Goal: Find specific page/section: Find specific page/section

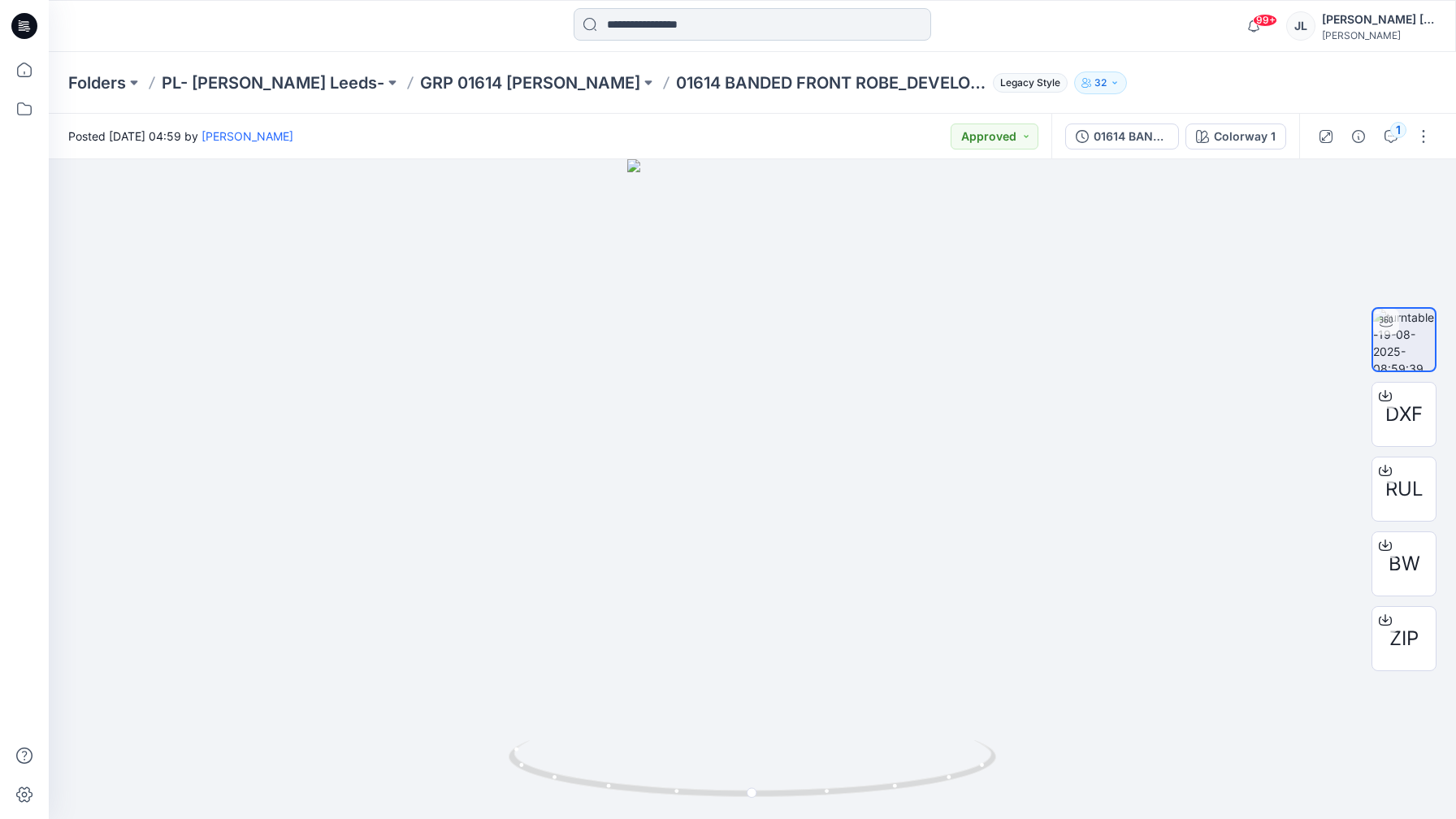
click at [631, 11] on input at bounding box center [753, 24] width 358 height 32
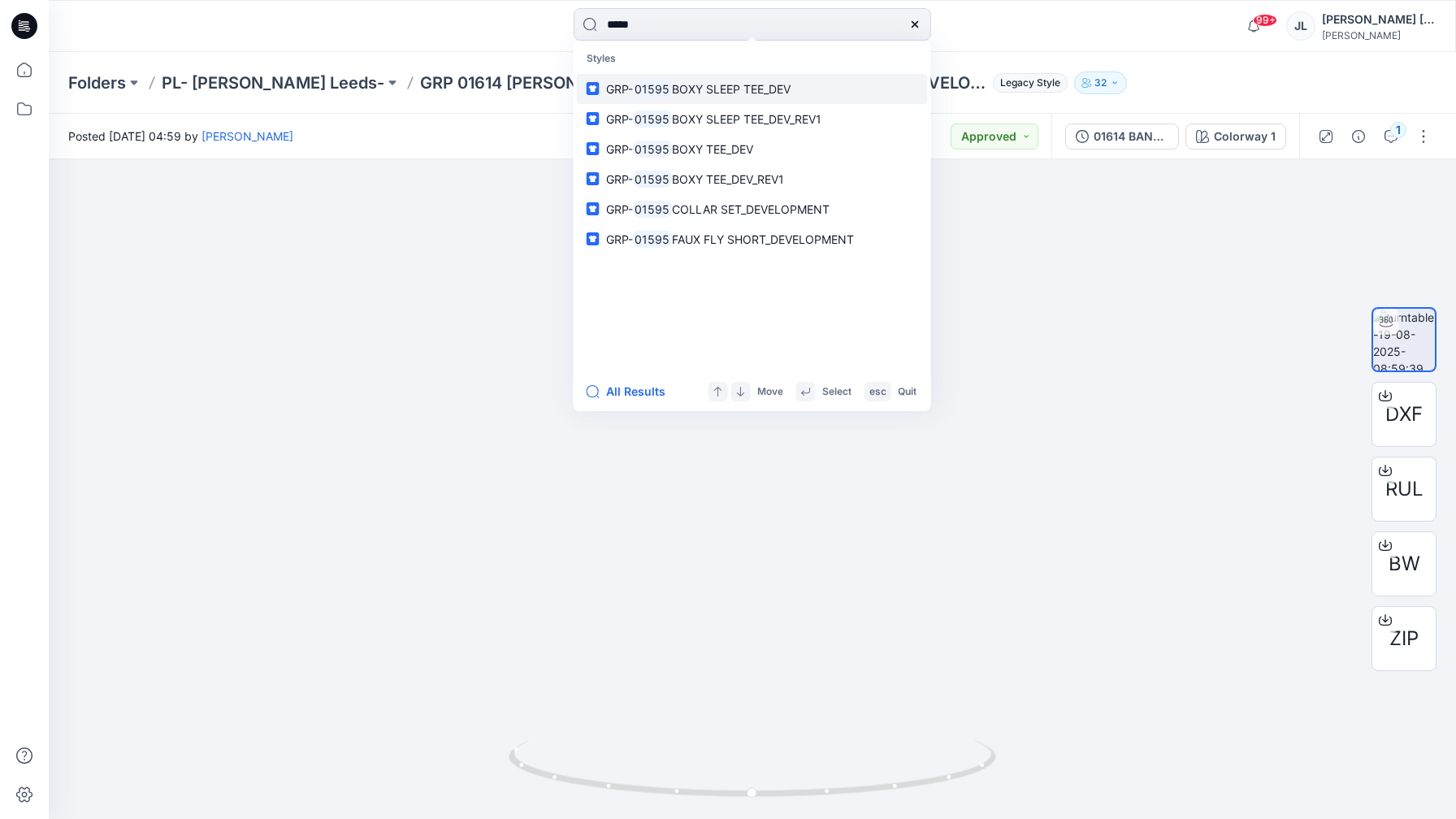
type input "*****"
click at [851, 85] on link "GRP- 01595 BOXY SLEEP TEE_DEV" at bounding box center [752, 89] width 351 height 30
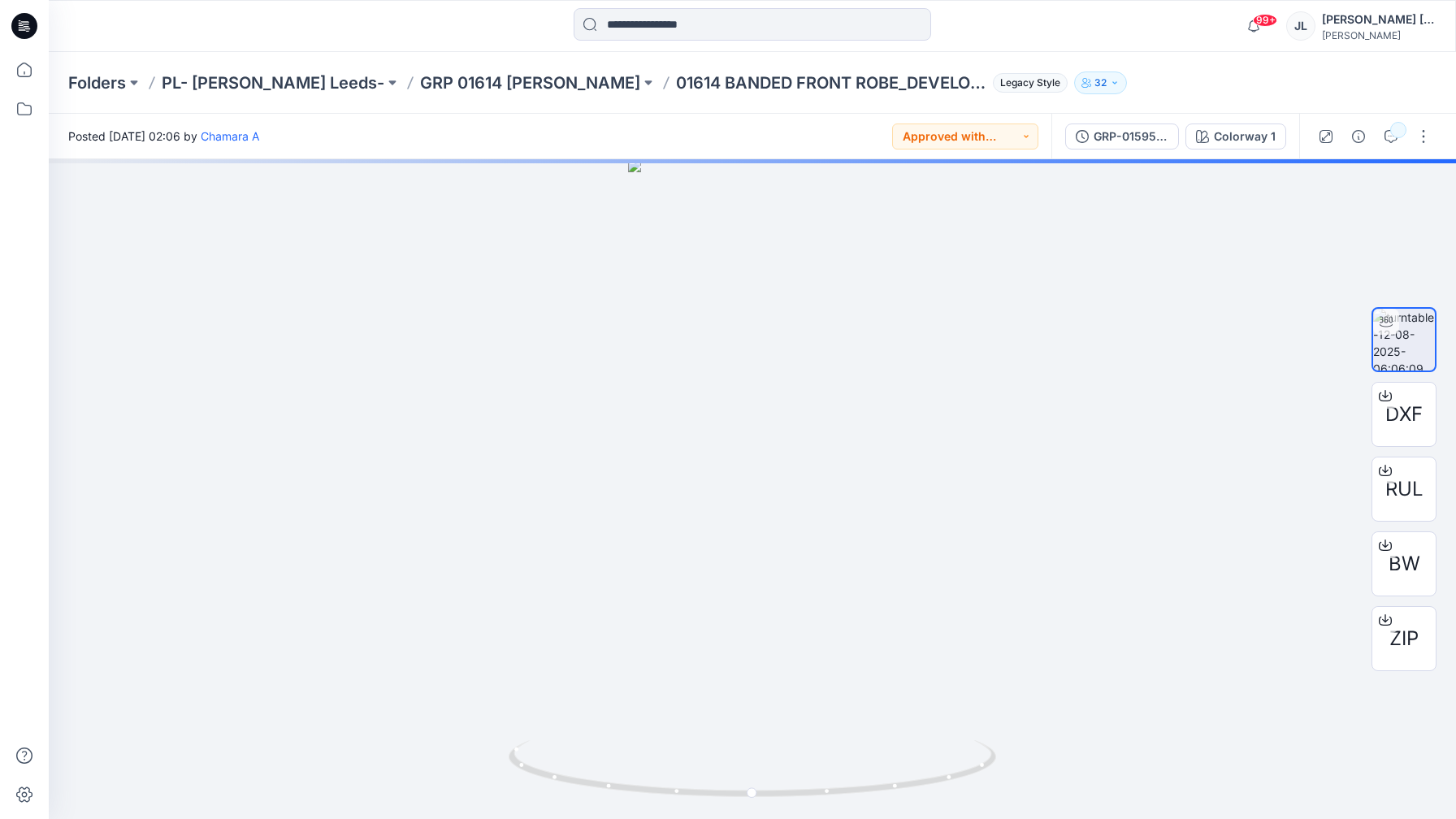
click at [663, 40] on div at bounding box center [753, 26] width 358 height 36
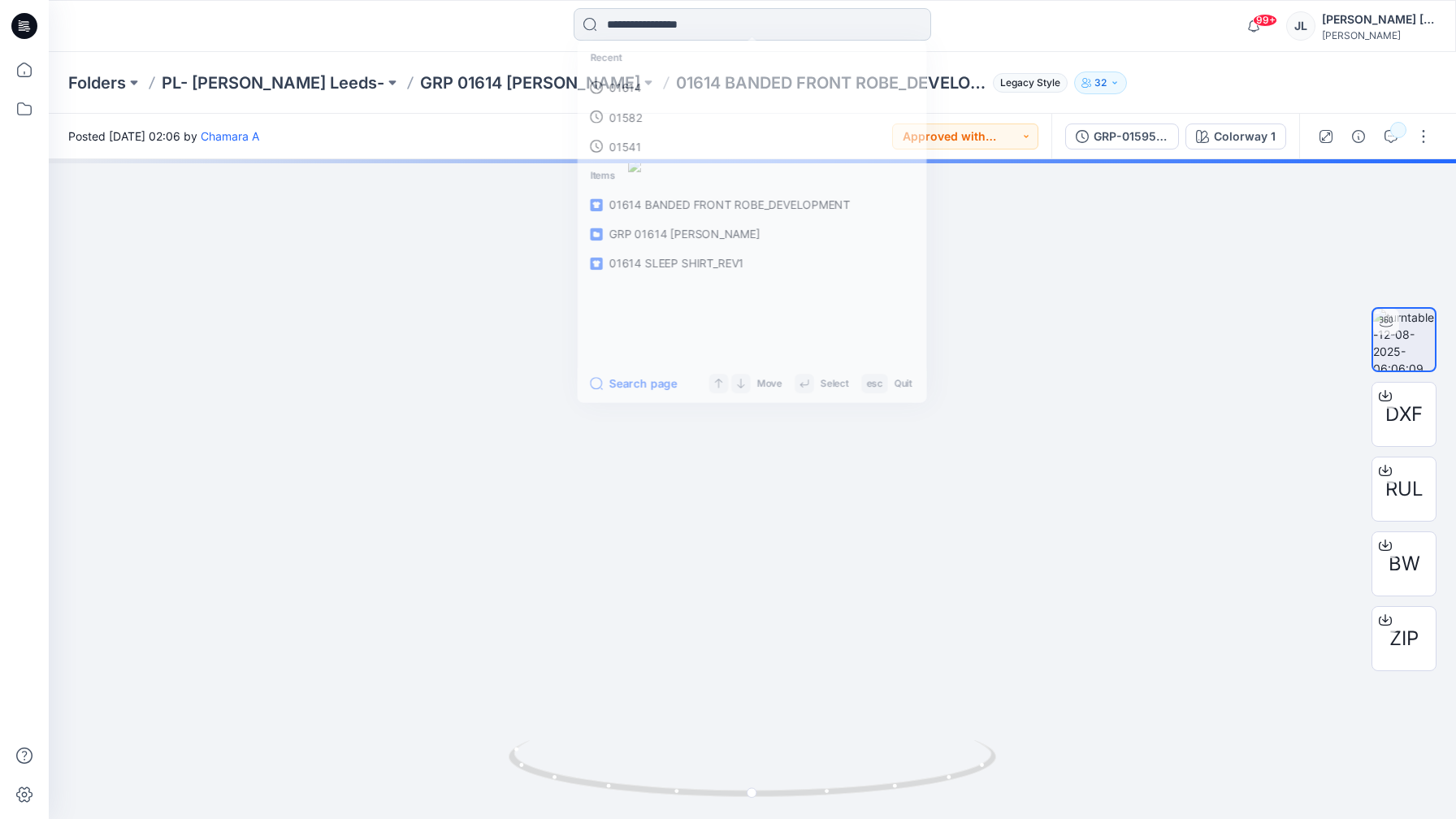
click at [664, 33] on input at bounding box center [753, 24] width 358 height 32
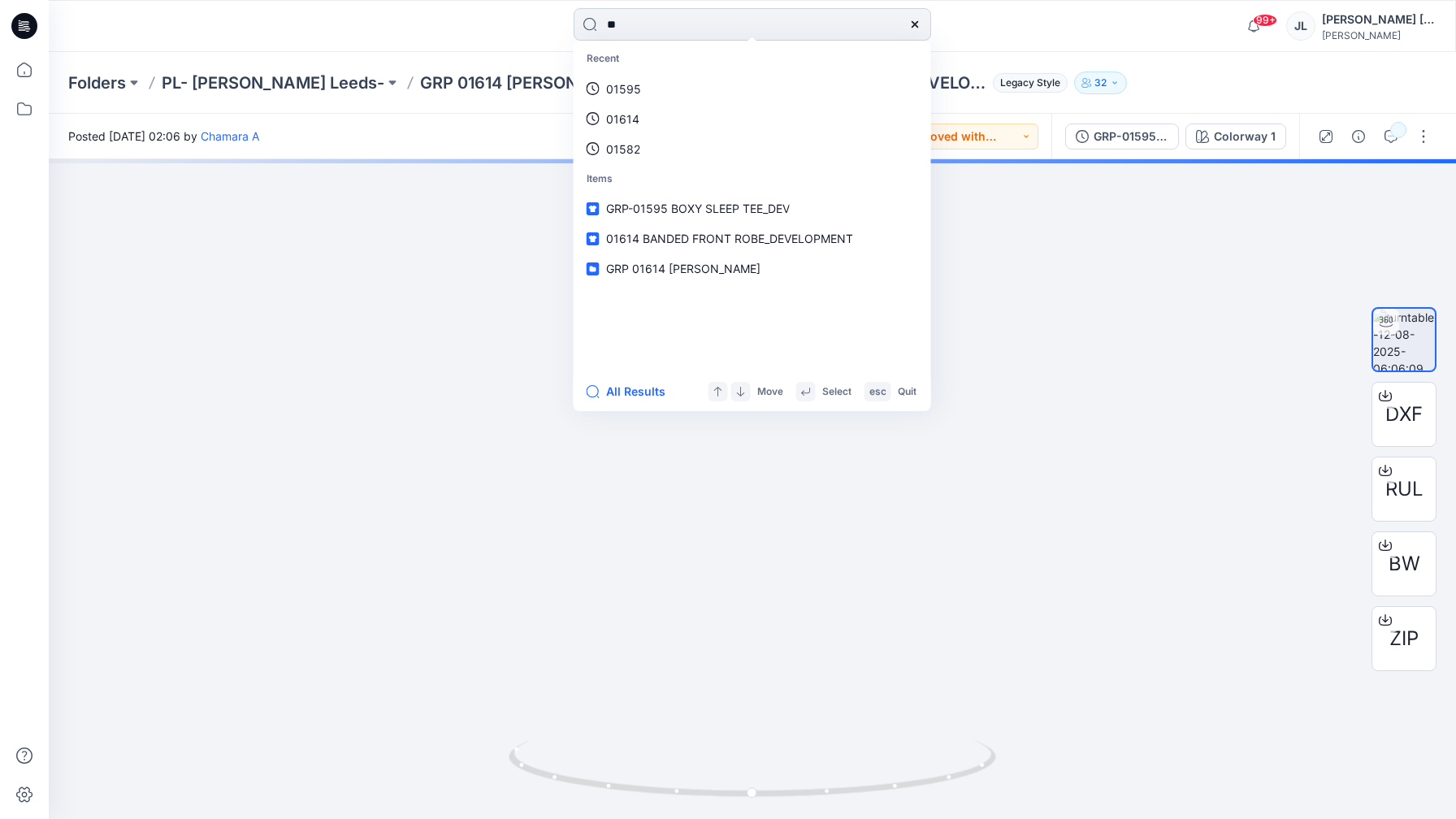
type input "**"
click at [577, 74] on link "01595" at bounding box center [752, 89] width 351 height 30
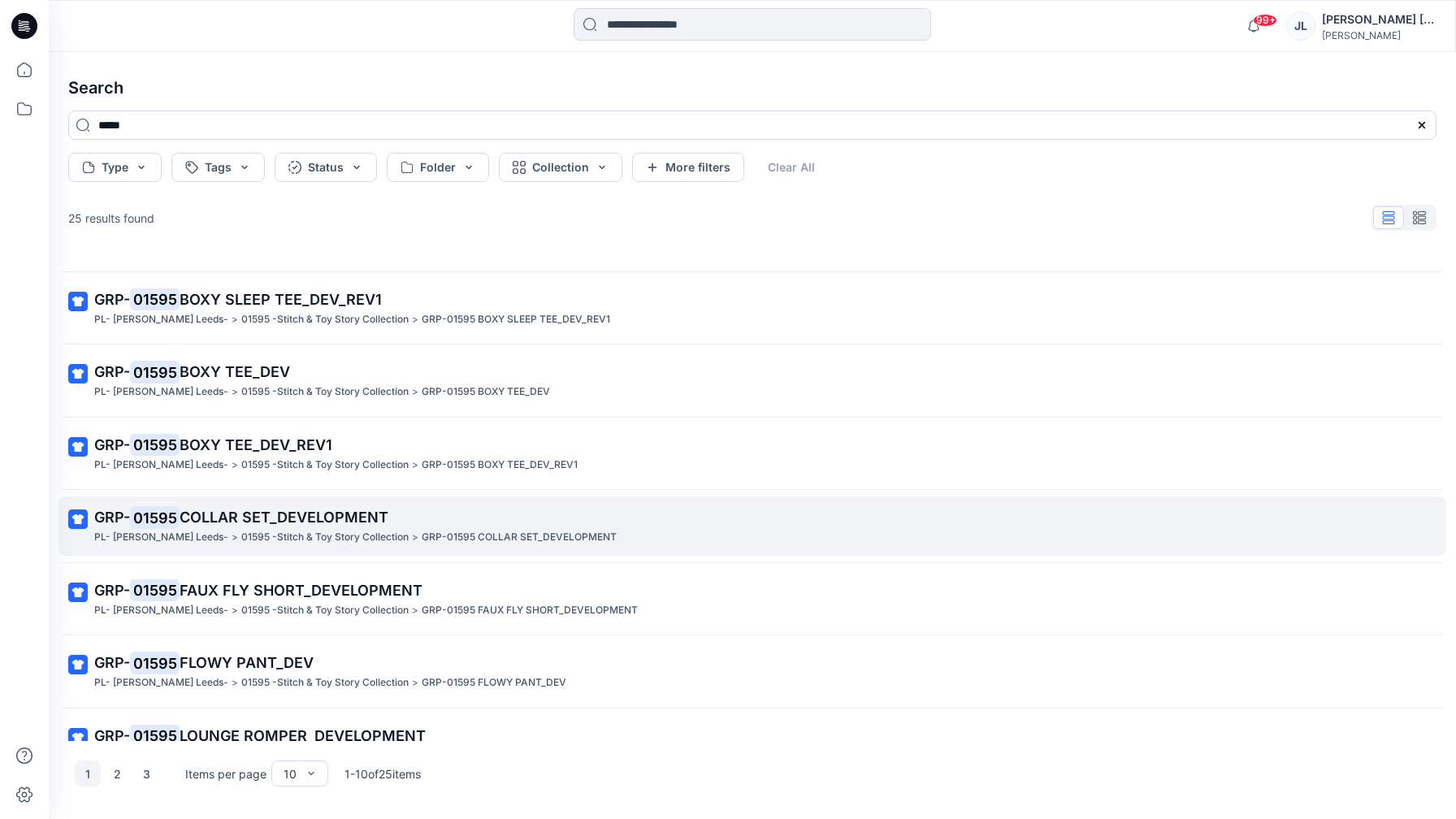
scroll to position [162, 0]
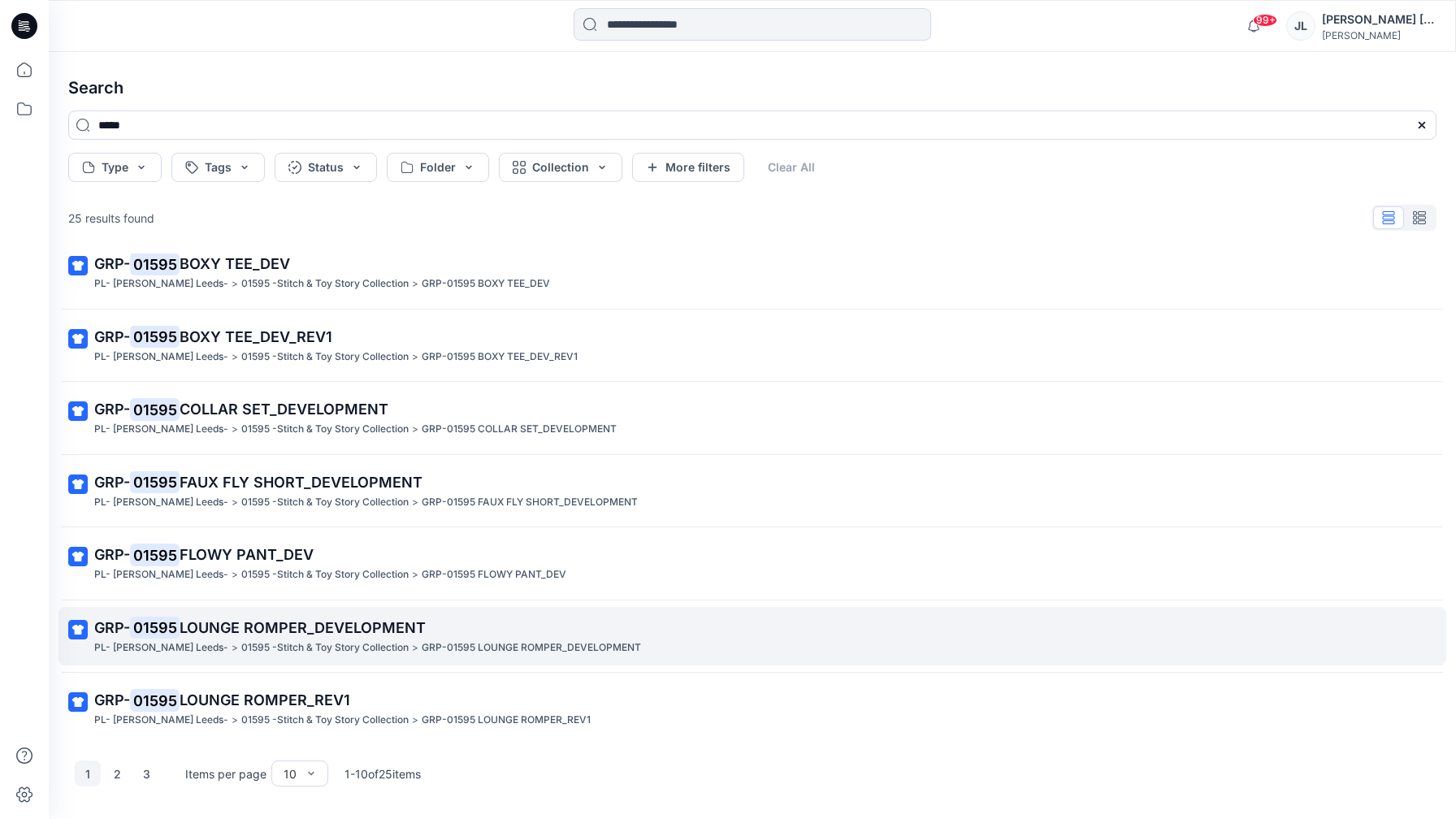
click at [381, 619] on span "LOUNGE ROMPER_DEVELOPMENT" at bounding box center [302, 627] width 246 height 17
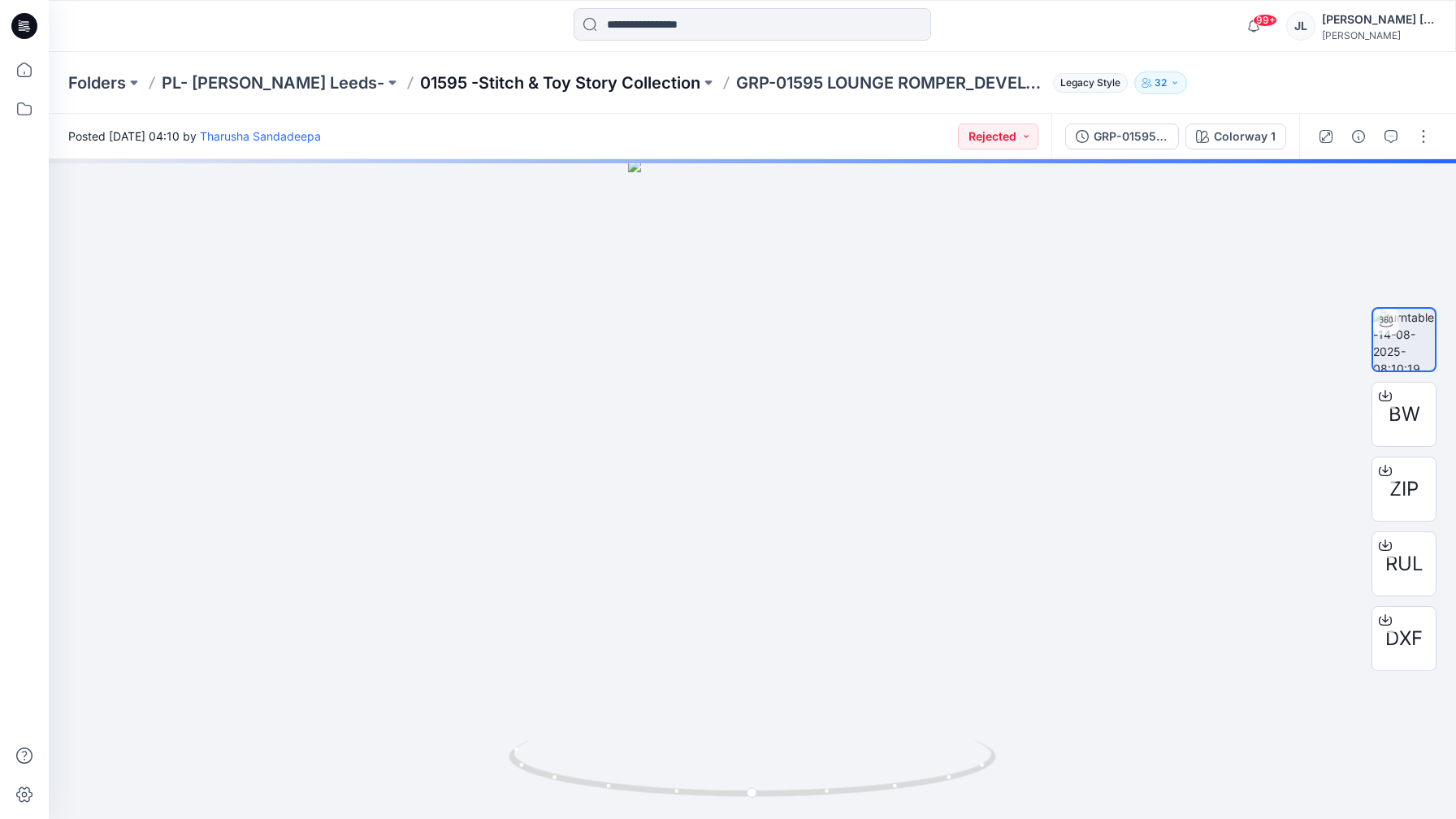
click at [594, 89] on p "01595 -Stitch & Toy Story Collection" at bounding box center [560, 83] width 281 height 22
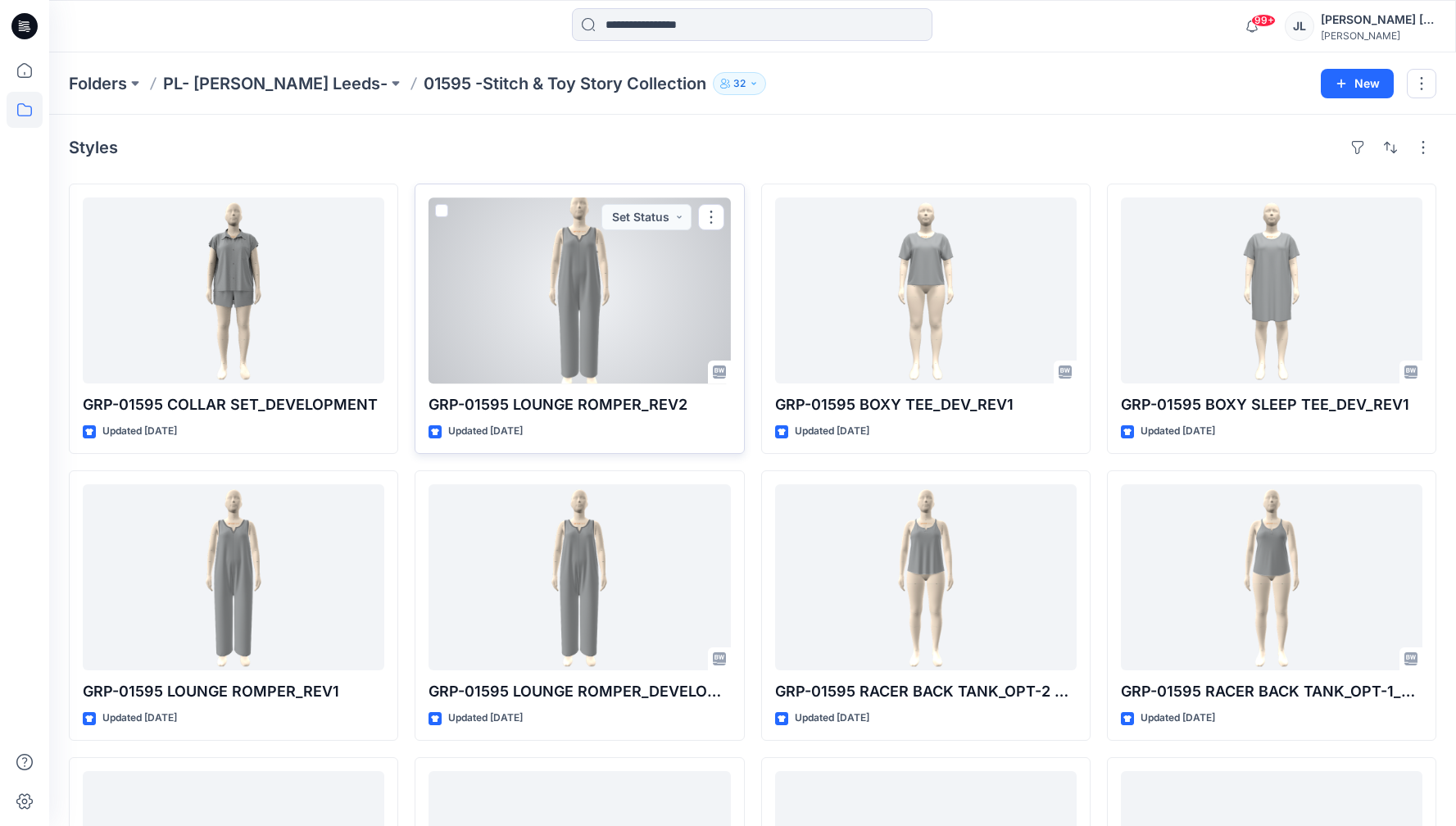
click at [635, 254] on div at bounding box center [579, 290] width 301 height 186
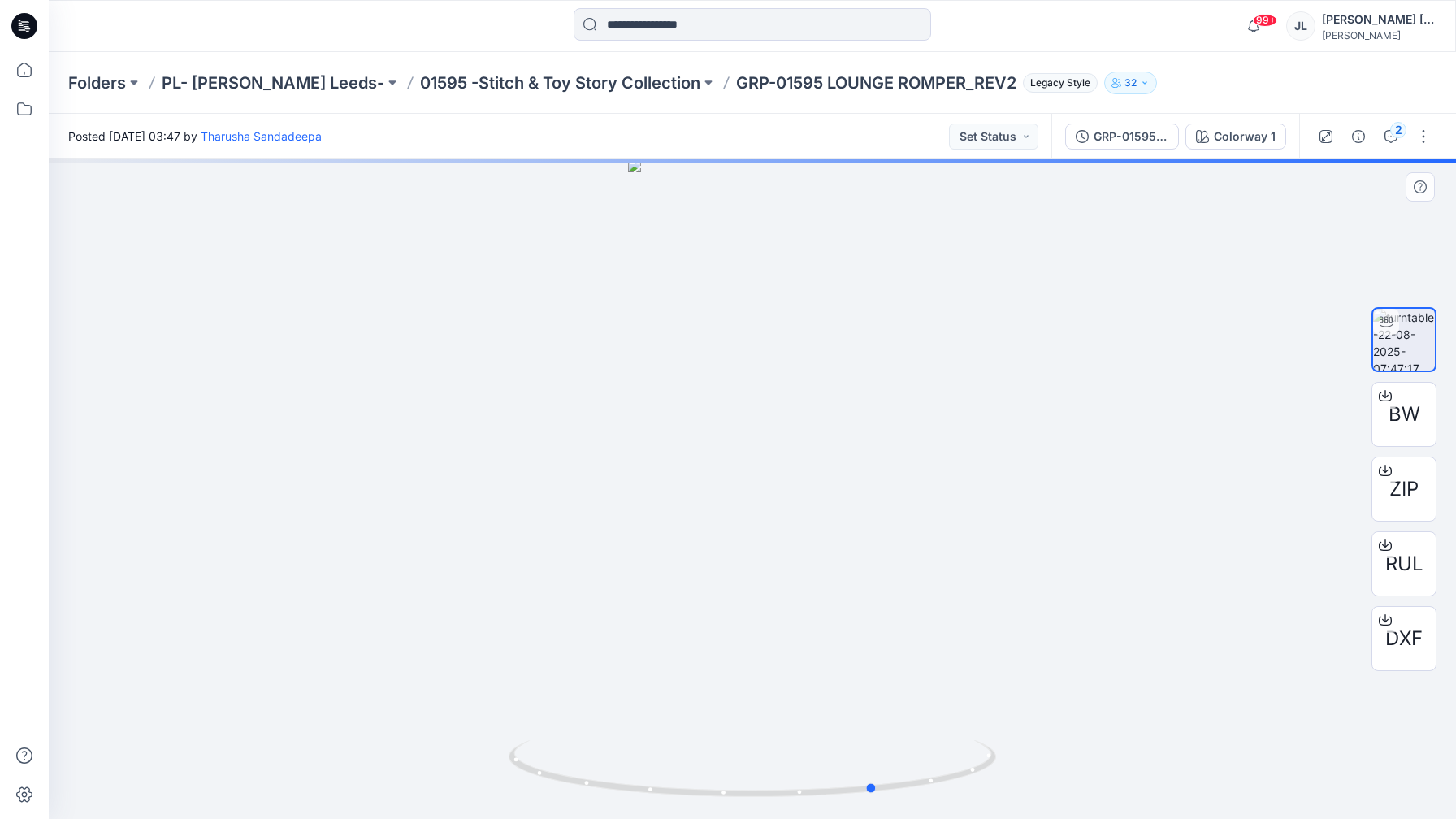
drag, startPoint x: 547, startPoint y: 780, endPoint x: 670, endPoint y: 805, distance: 125.5
click at [670, 805] on div at bounding box center [752, 490] width 1408 height 660
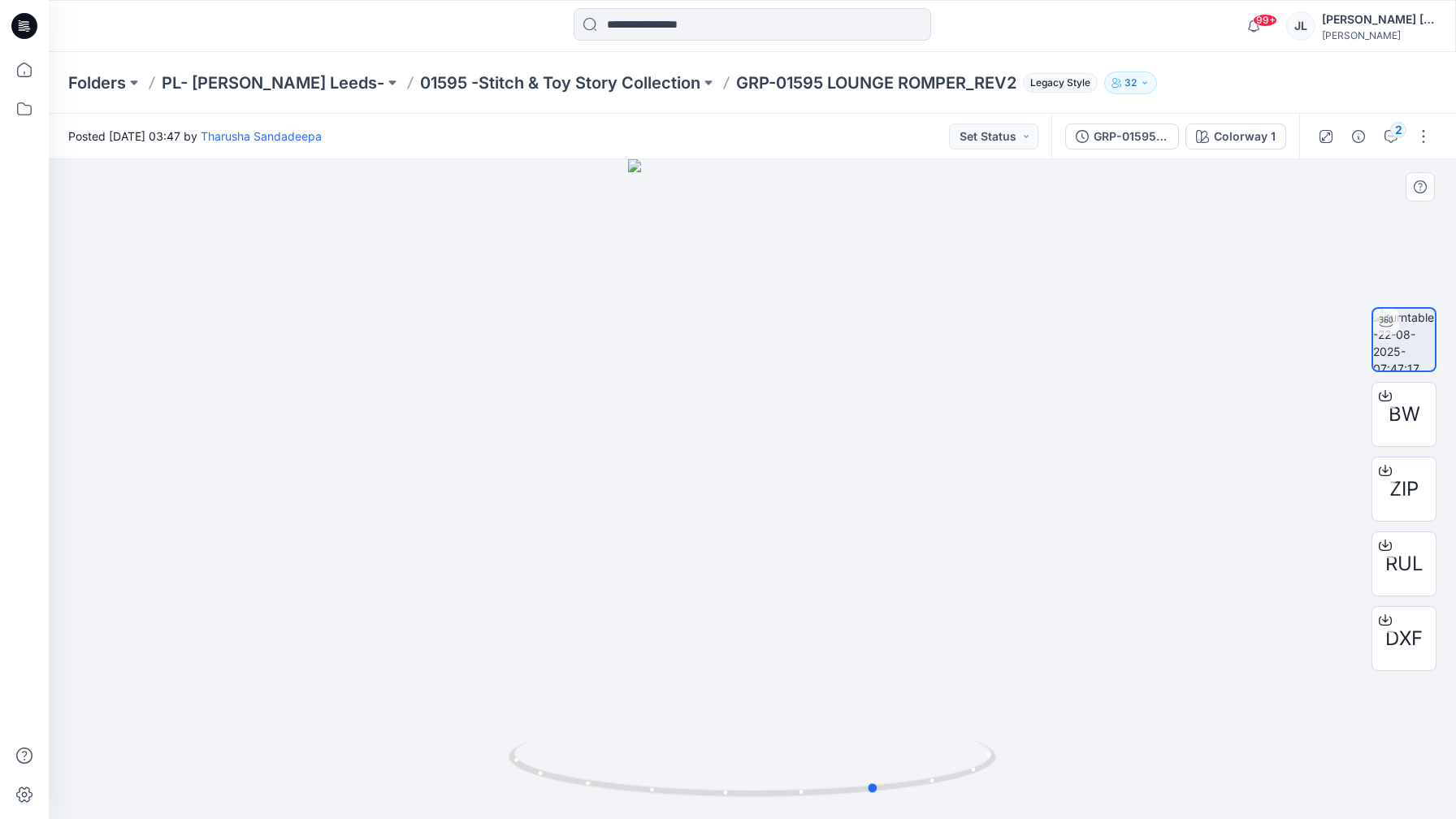
click at [702, 393] on div at bounding box center [752, 490] width 1408 height 660
drag, startPoint x: 873, startPoint y: 334, endPoint x: 842, endPoint y: 347, distance: 33.6
click at [842, 347] on img at bounding box center [753, 481] width 275 height 678
drag, startPoint x: 963, startPoint y: 776, endPoint x: 1173, endPoint y: 746, distance: 212.1
click at [1173, 746] on div at bounding box center [752, 490] width 1408 height 660
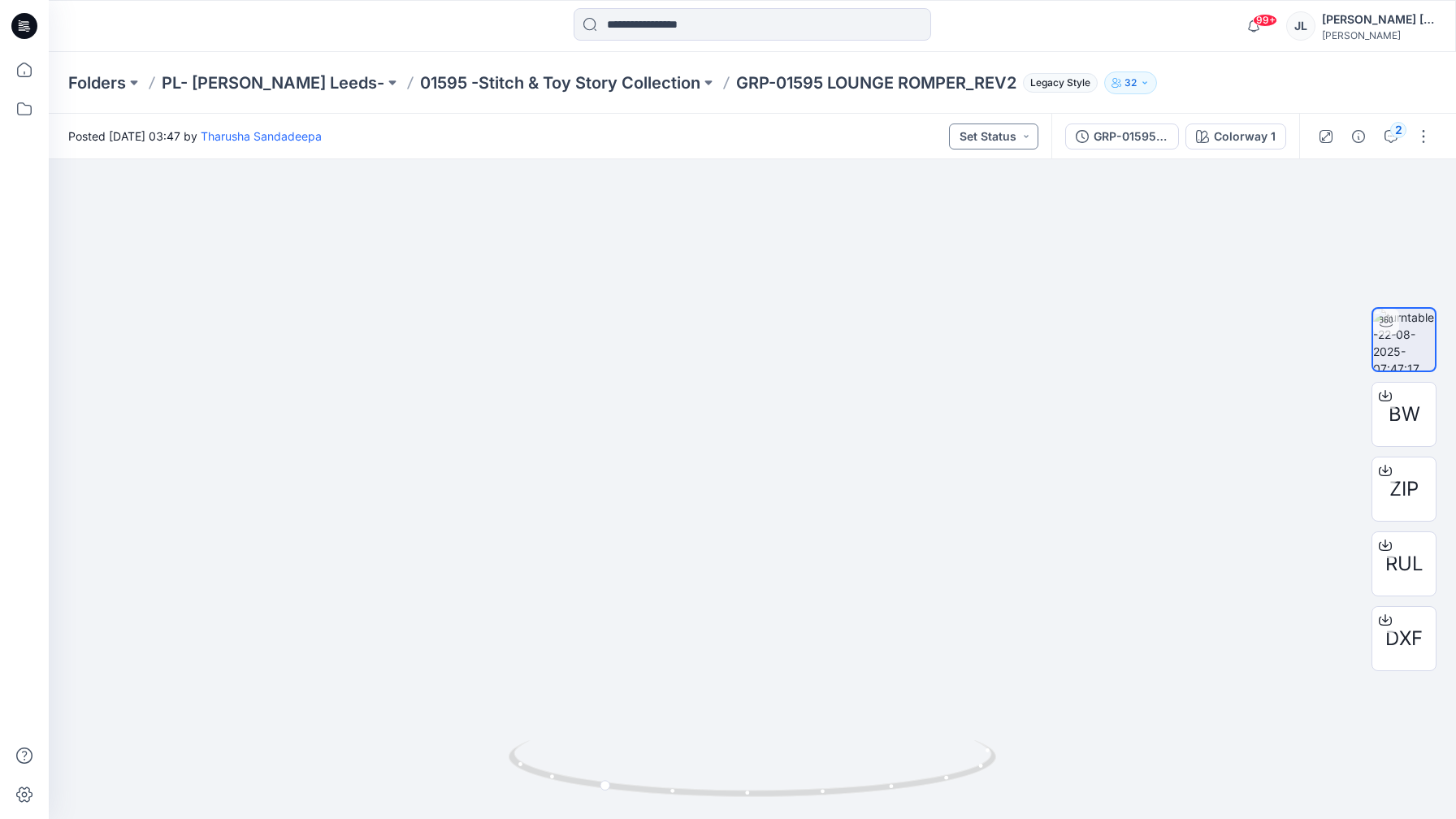
click at [1002, 135] on button "Set Status" at bounding box center [994, 136] width 90 height 26
click at [955, 207] on p "Approved" at bounding box center [954, 213] width 53 height 22
click at [547, 91] on p "01595 -Stitch & Toy Story Collection" at bounding box center [560, 83] width 281 height 22
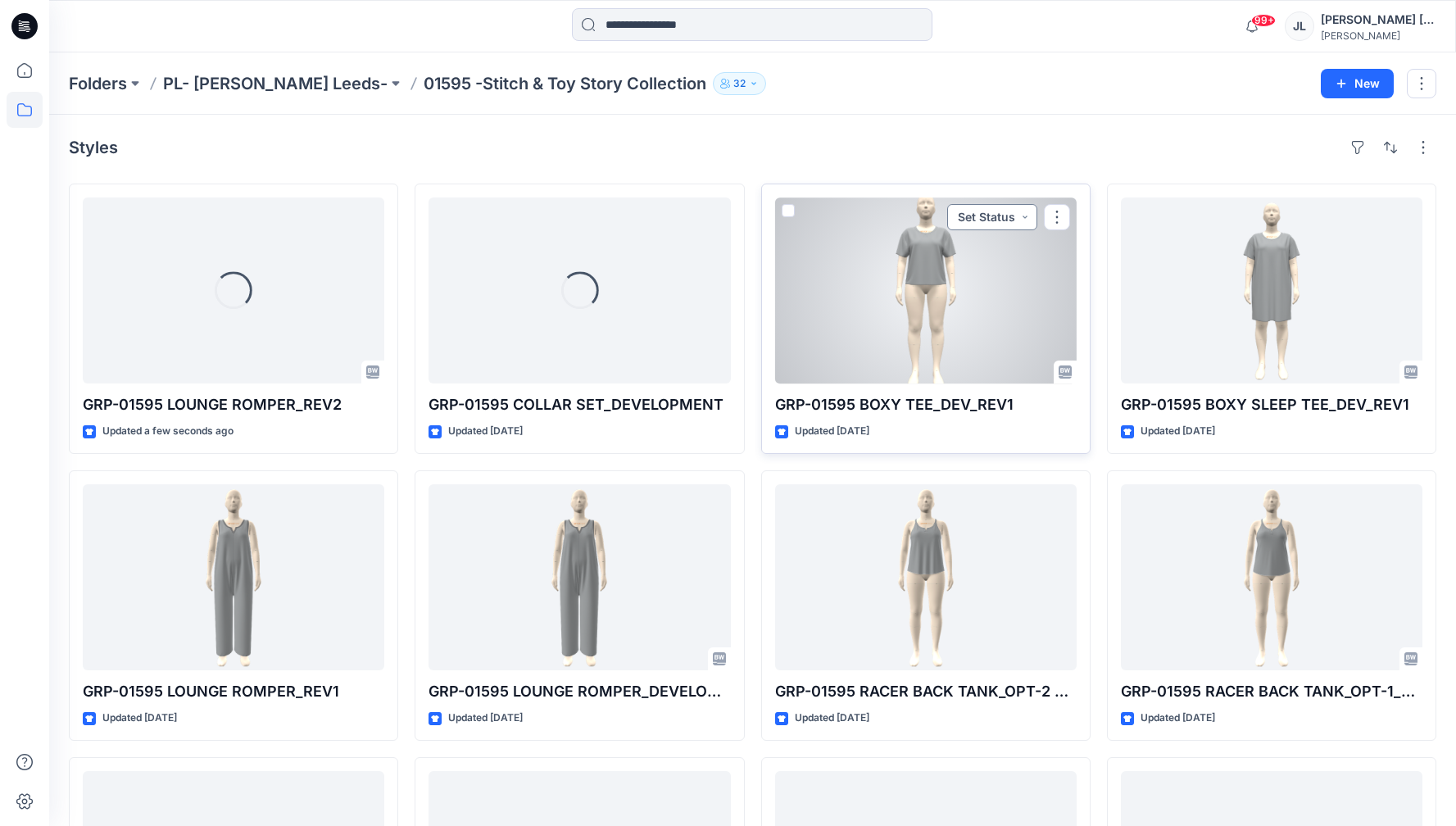
click at [992, 222] on button "Set Status" at bounding box center [992, 217] width 90 height 26
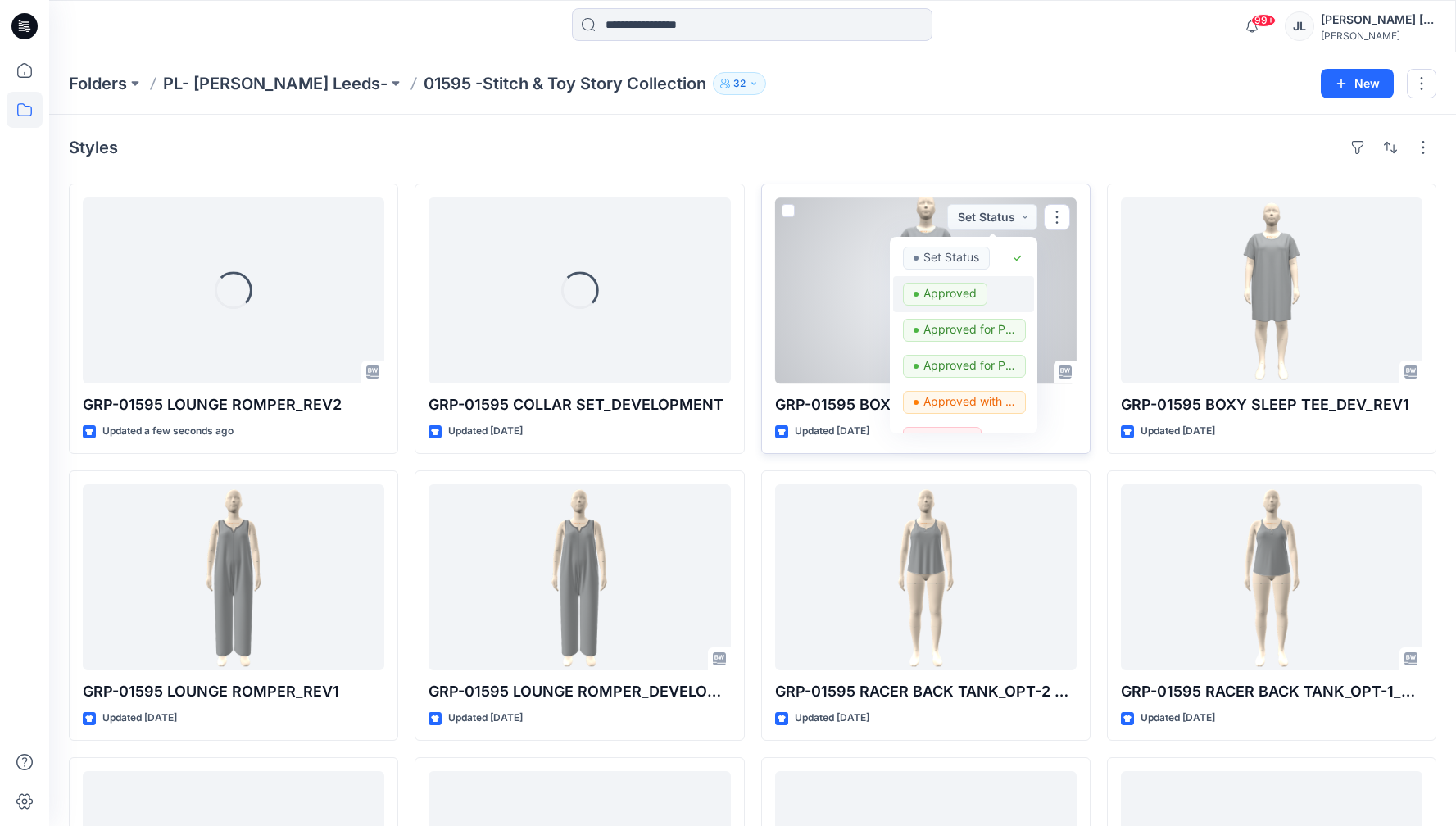
click at [950, 291] on p "Approved" at bounding box center [950, 294] width 53 height 22
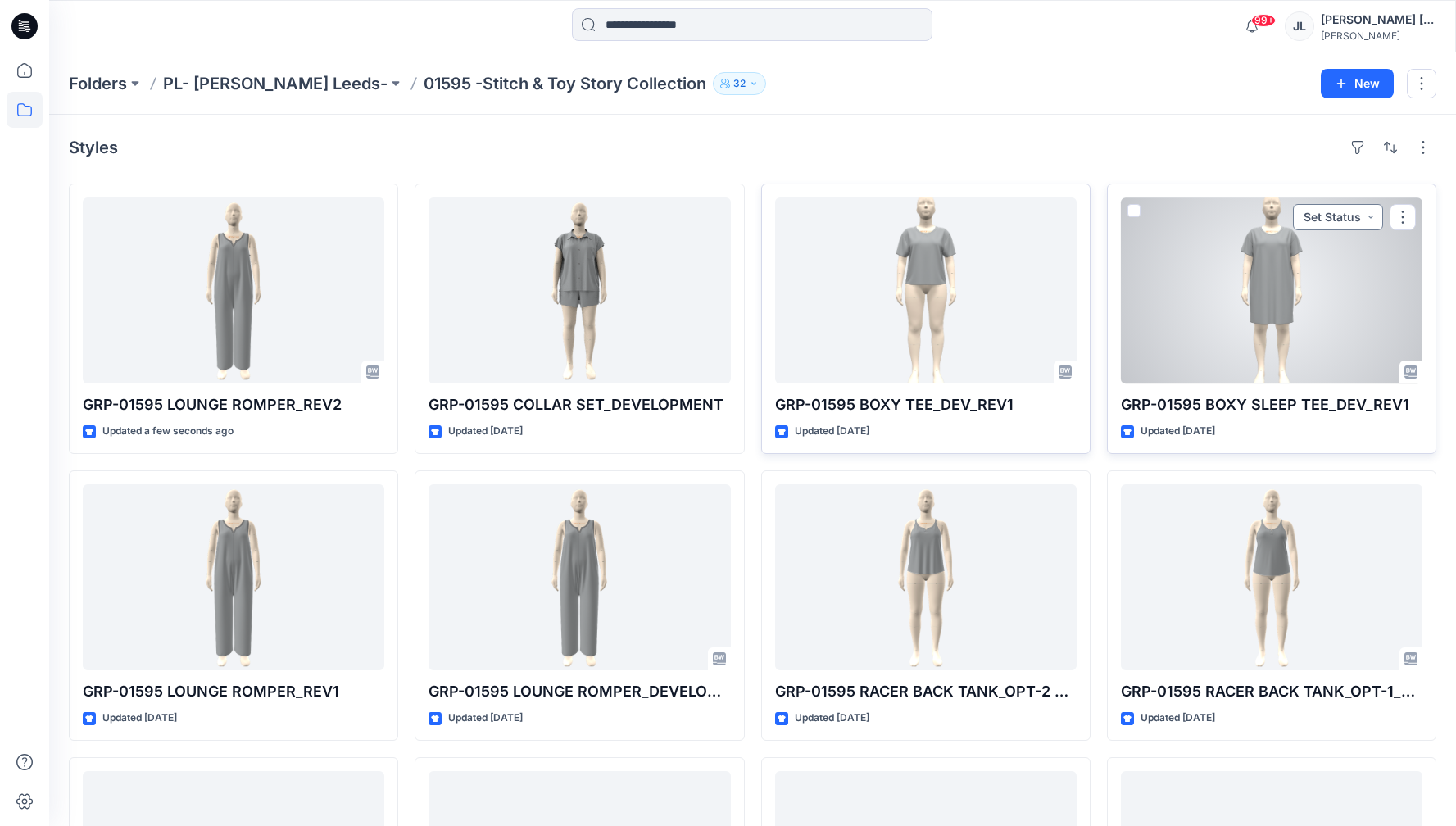
click at [1344, 222] on button "Set Status" at bounding box center [1338, 217] width 90 height 26
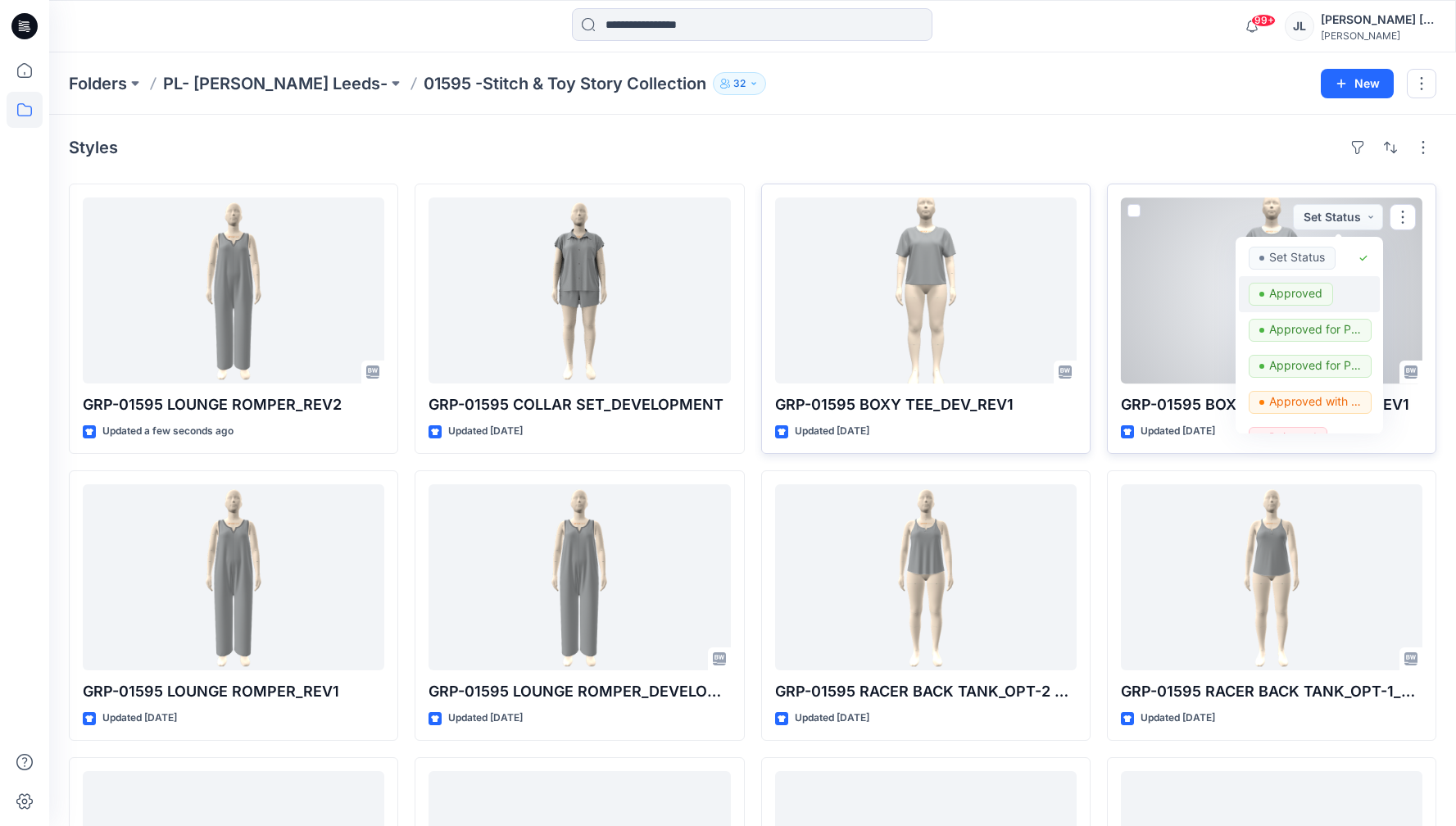
click at [1282, 294] on p "Approved" at bounding box center [1295, 294] width 53 height 22
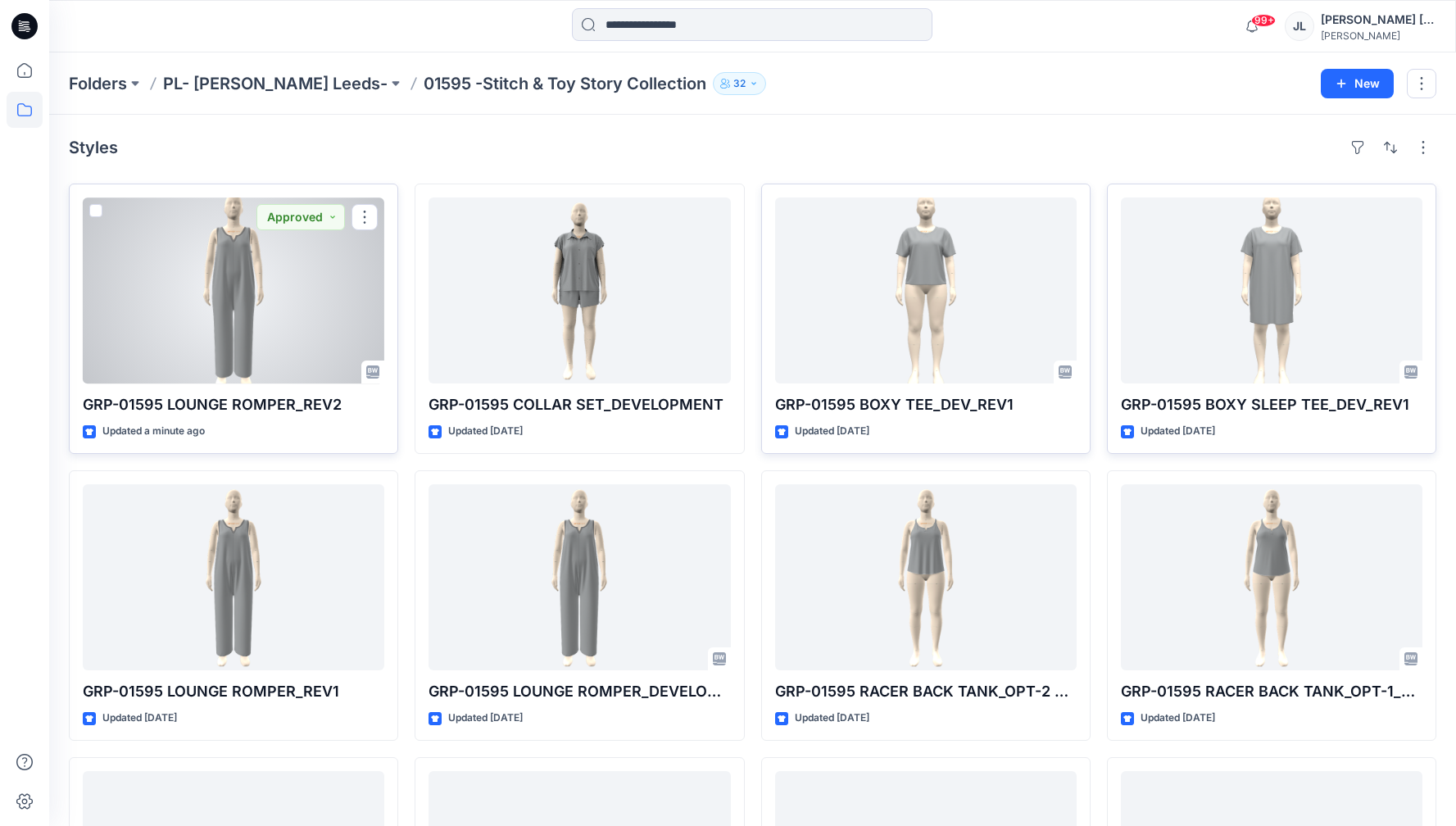
click at [291, 255] on div at bounding box center [232, 290] width 301 height 186
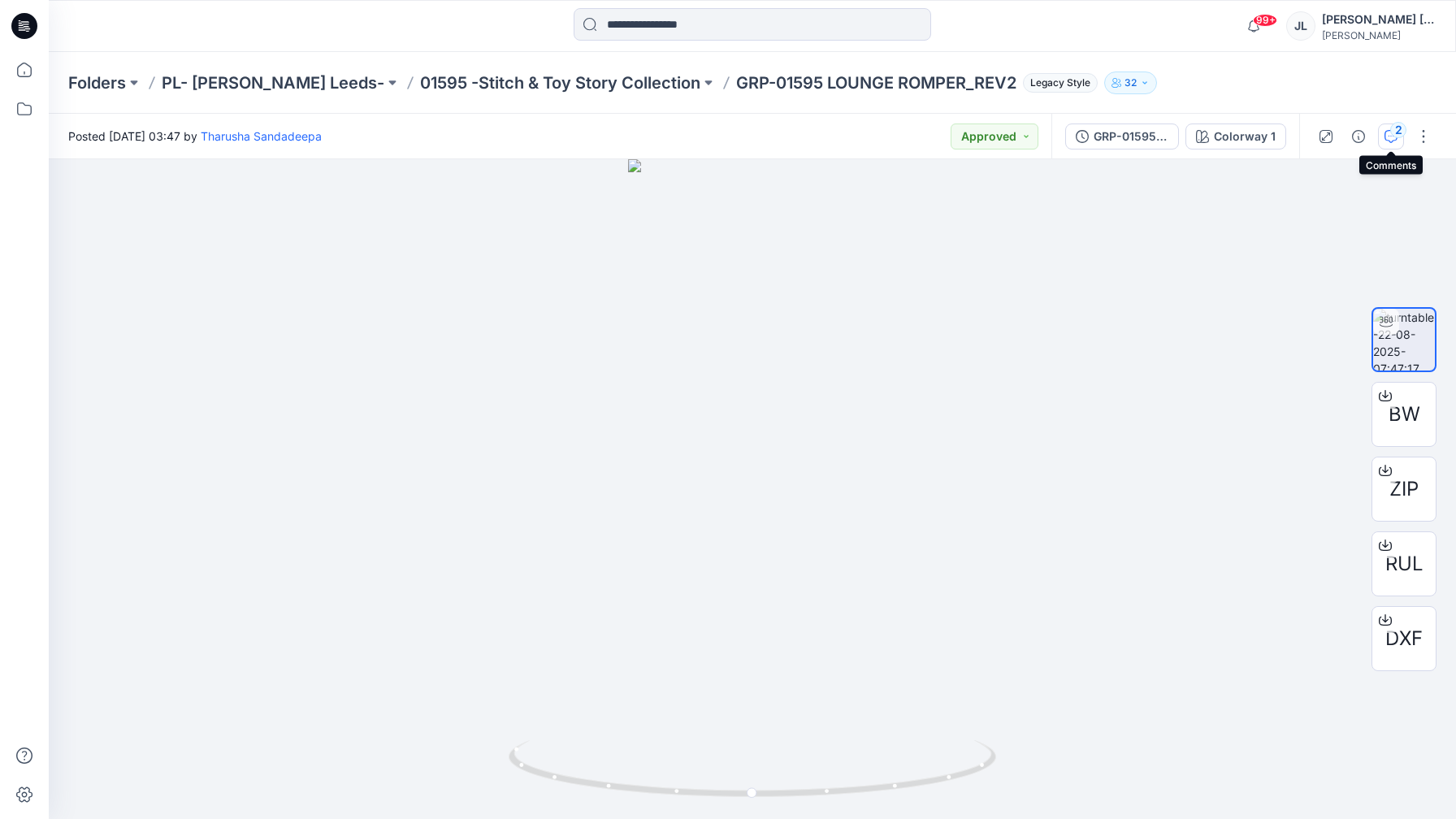
click at [1388, 139] on icon "button" at bounding box center [1391, 136] width 13 height 13
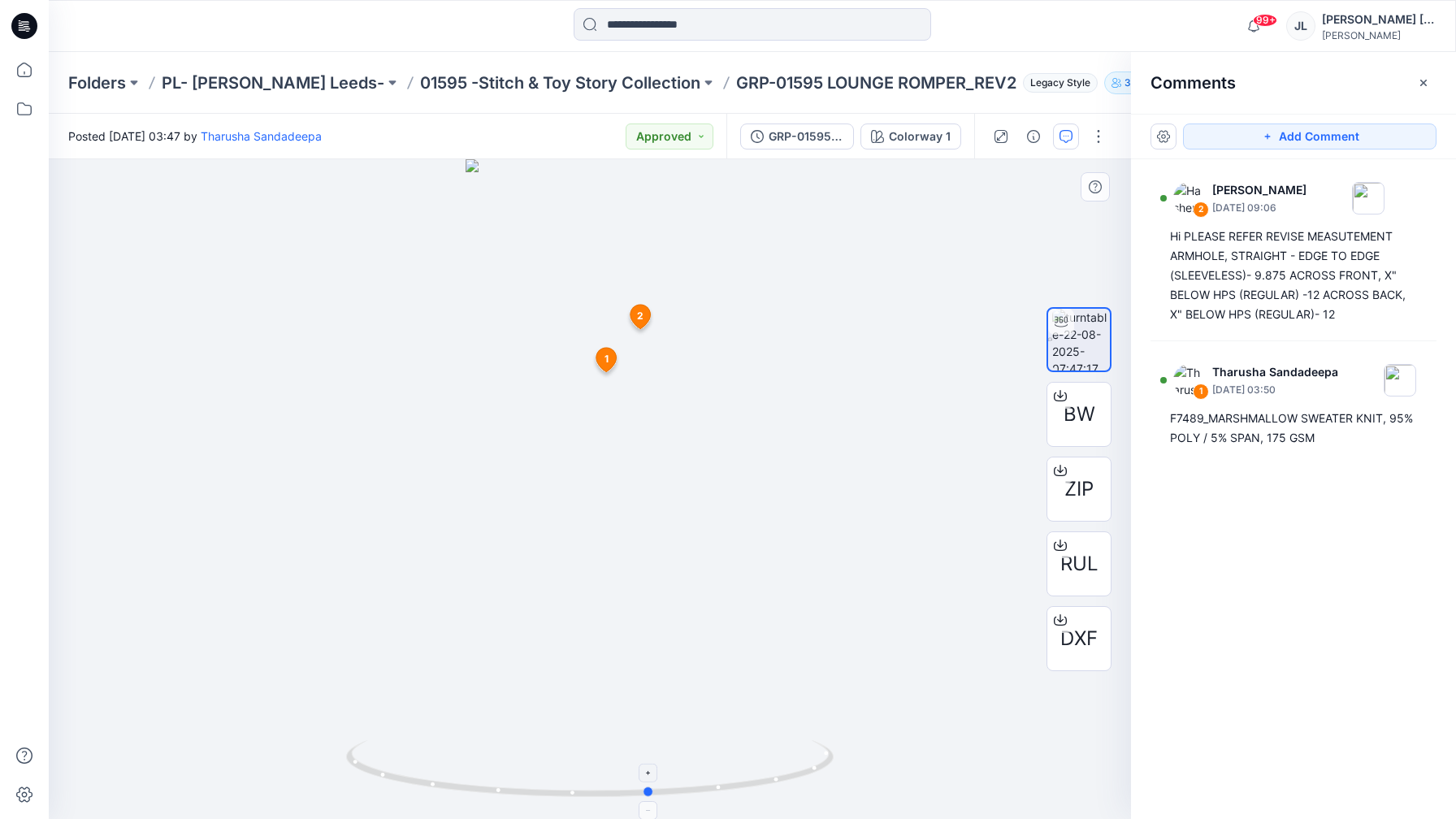
drag, startPoint x: 737, startPoint y: 773, endPoint x: 796, endPoint y: 789, distance: 61.1
click at [796, 789] on icon at bounding box center [592, 771] width 492 height 61
click at [480, 70] on div "Folders PL- [PERSON_NAME] Leeds- 01595 -Stitch & Toy Story Collection GRP-01595…" at bounding box center [752, 83] width 1408 height 62
click at [482, 80] on p "01595 -Stitch & Toy Story Collection" at bounding box center [560, 83] width 281 height 22
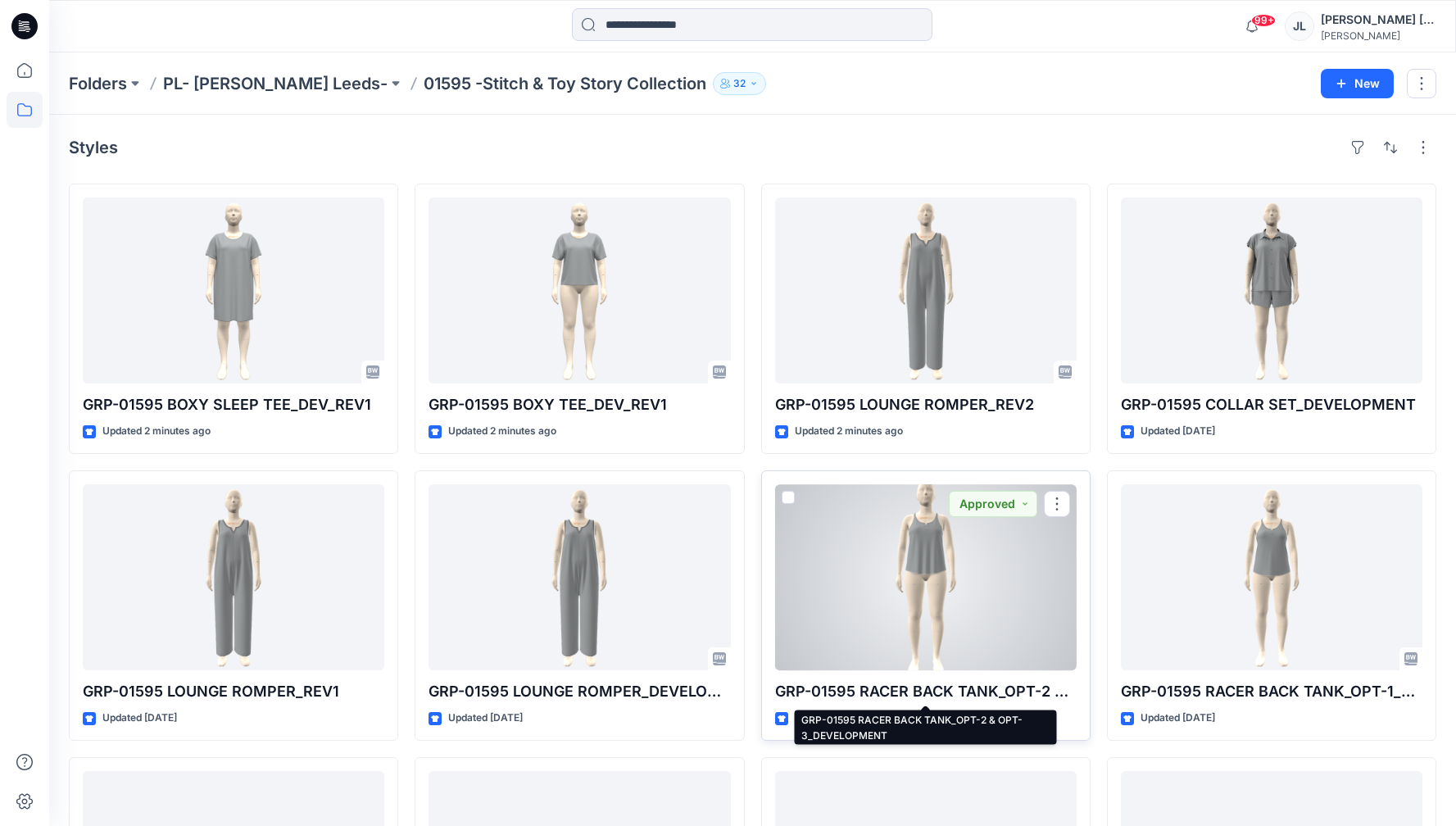
click at [918, 684] on p "GRP-01595 RACER BACK TANK_OPT-2 & OPT-3_DEVELOPMENT" at bounding box center [925, 691] width 301 height 23
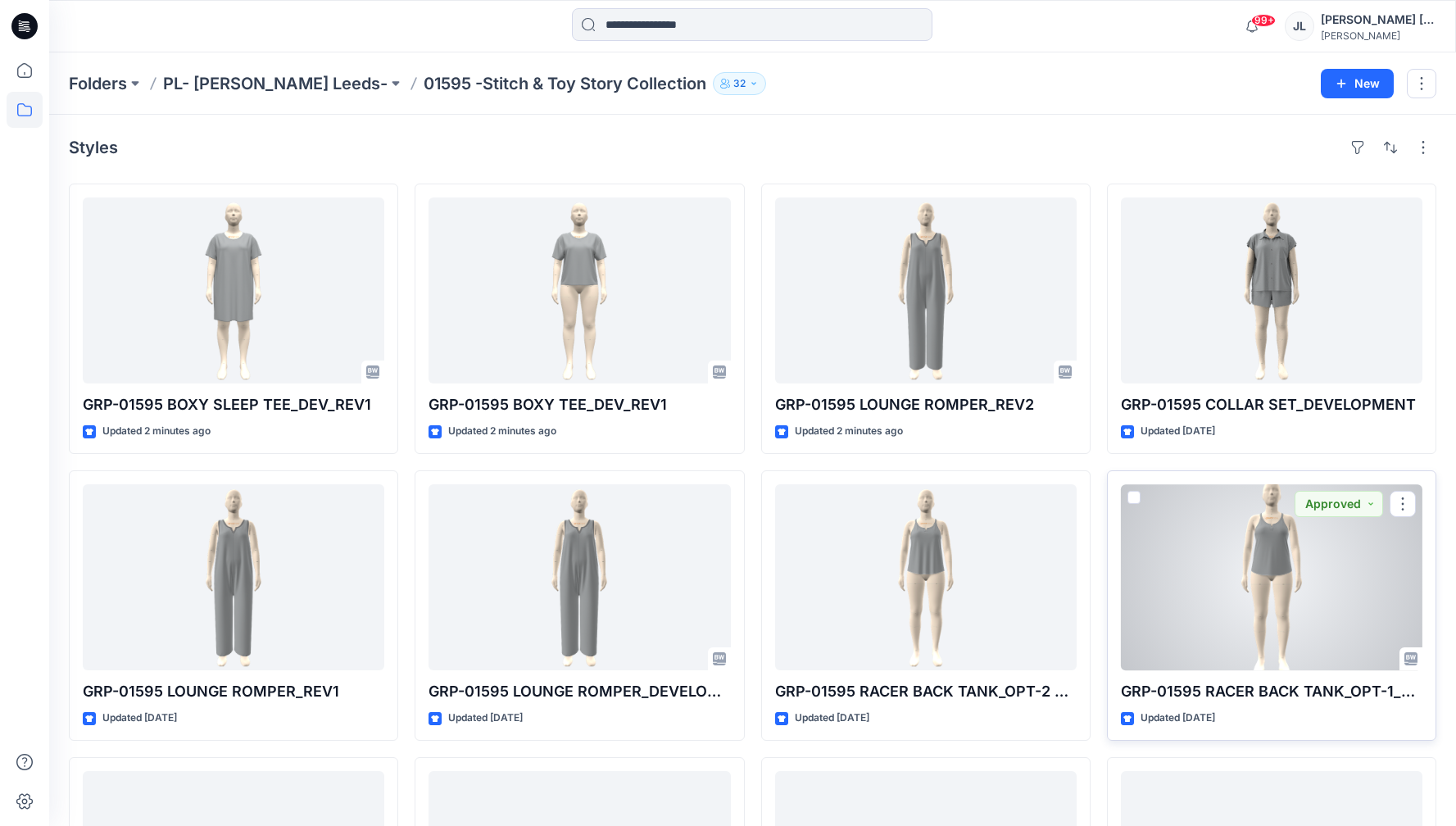
click at [1121, 605] on div at bounding box center [1271, 577] width 301 height 186
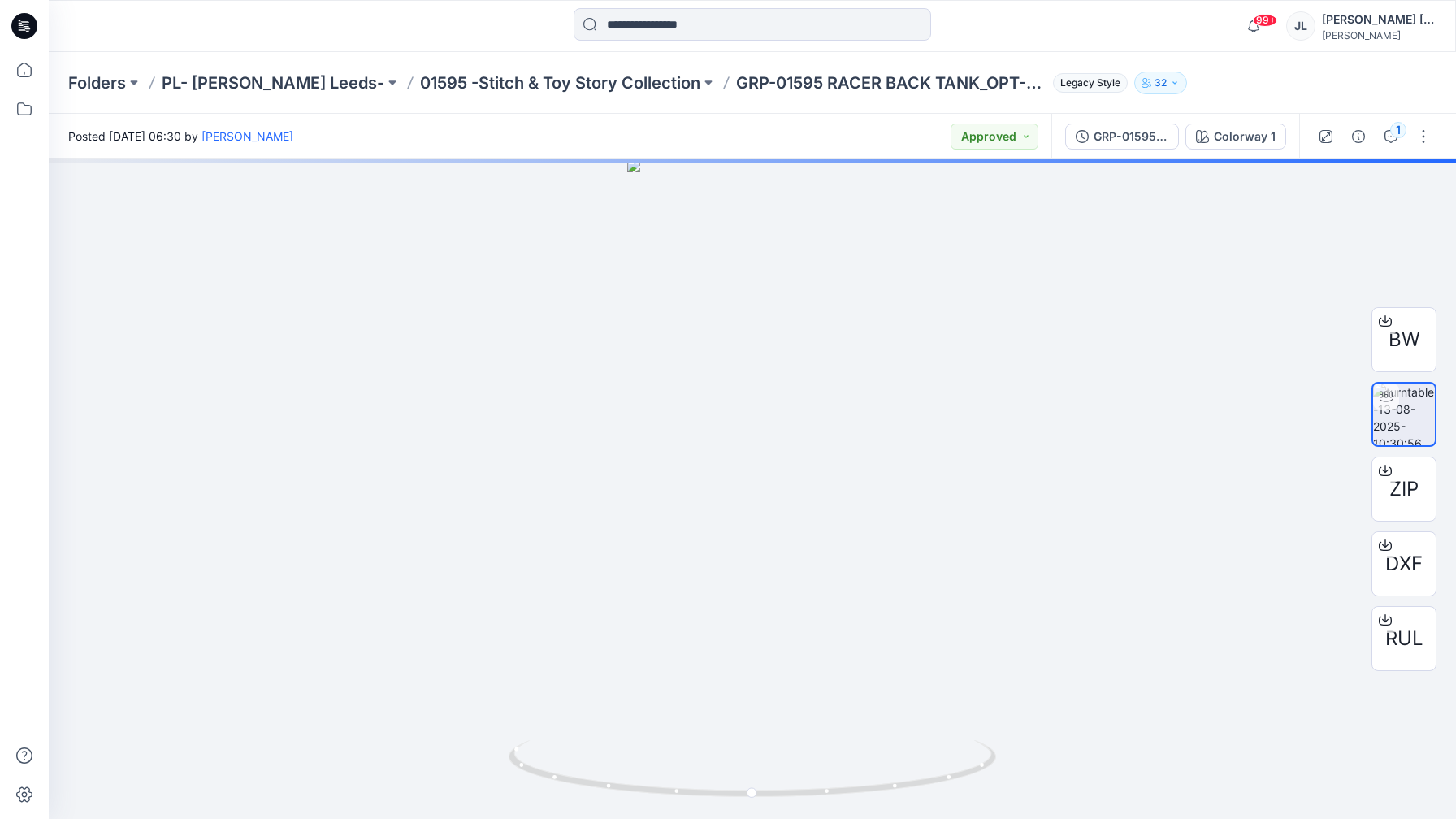
click at [1406, 151] on div "1" at bounding box center [1375, 136] width 151 height 46
click at [1398, 133] on div "1" at bounding box center [1399, 130] width 16 height 16
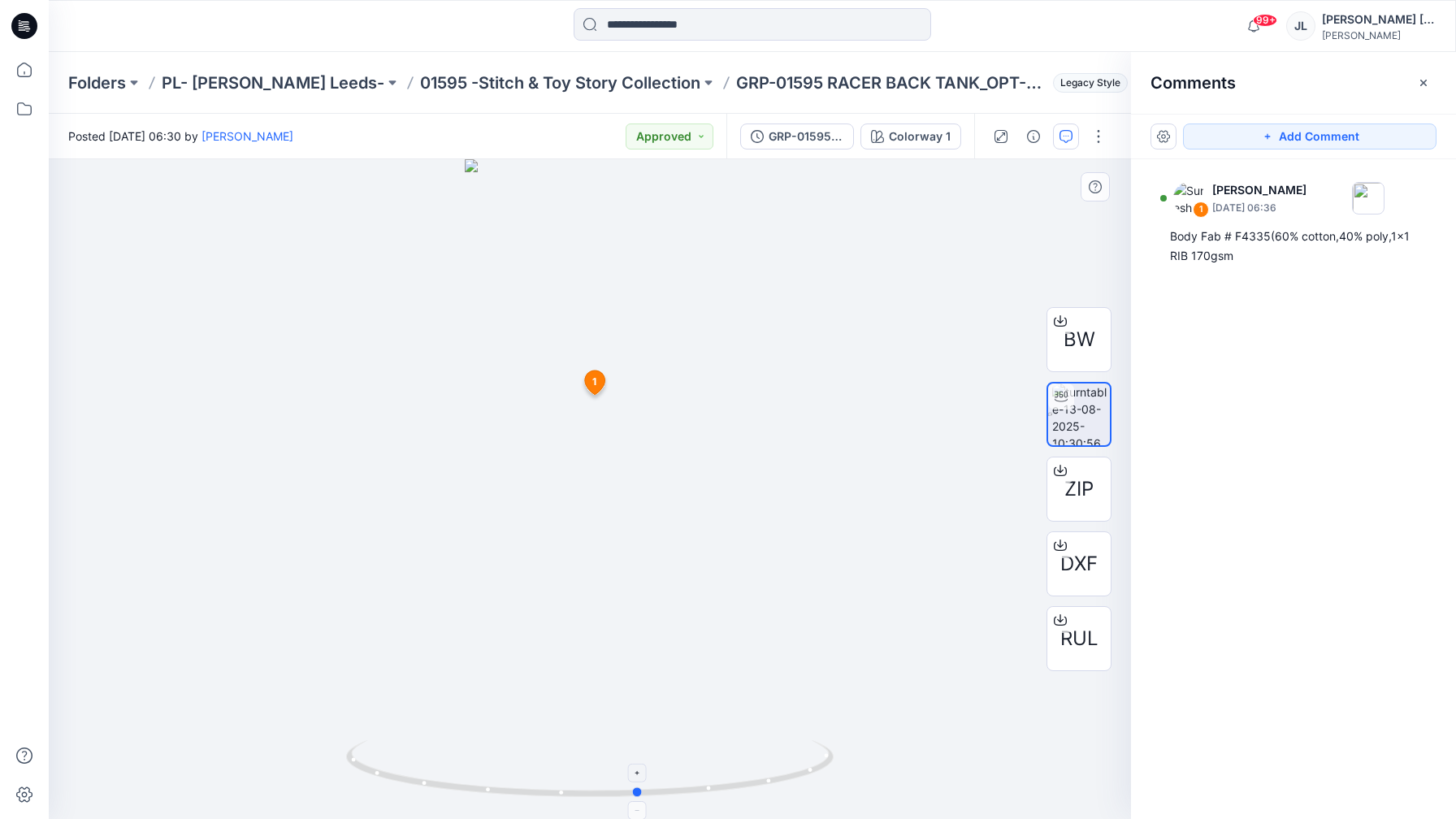
drag, startPoint x: 410, startPoint y: 781, endPoint x: 458, endPoint y: 780, distance: 48.0
click at [458, 780] on icon at bounding box center [592, 771] width 492 height 61
click at [502, 77] on p "01595 -Stitch & Toy Story Collection" at bounding box center [560, 83] width 281 height 22
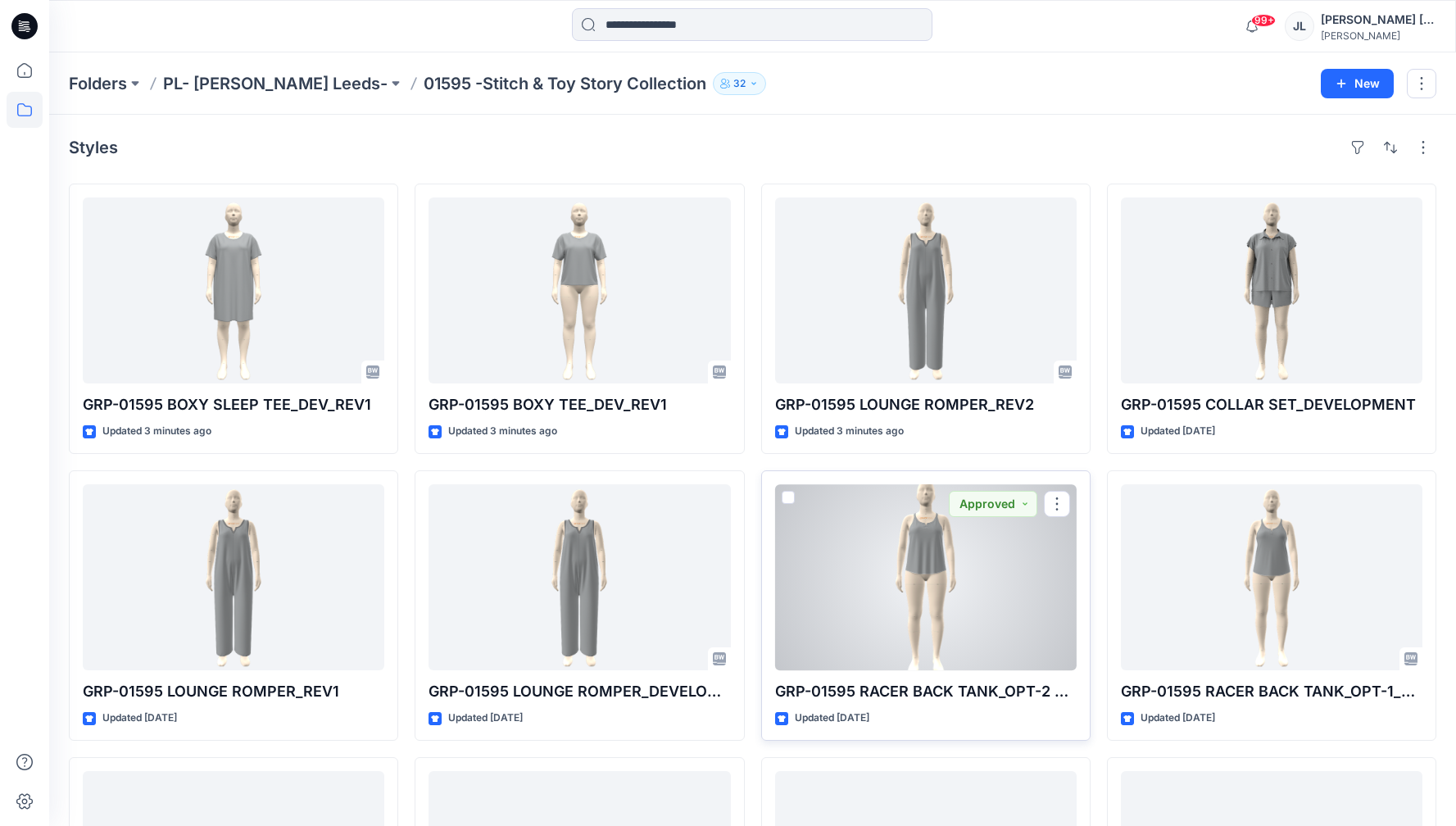
click at [917, 570] on div at bounding box center [925, 577] width 301 height 186
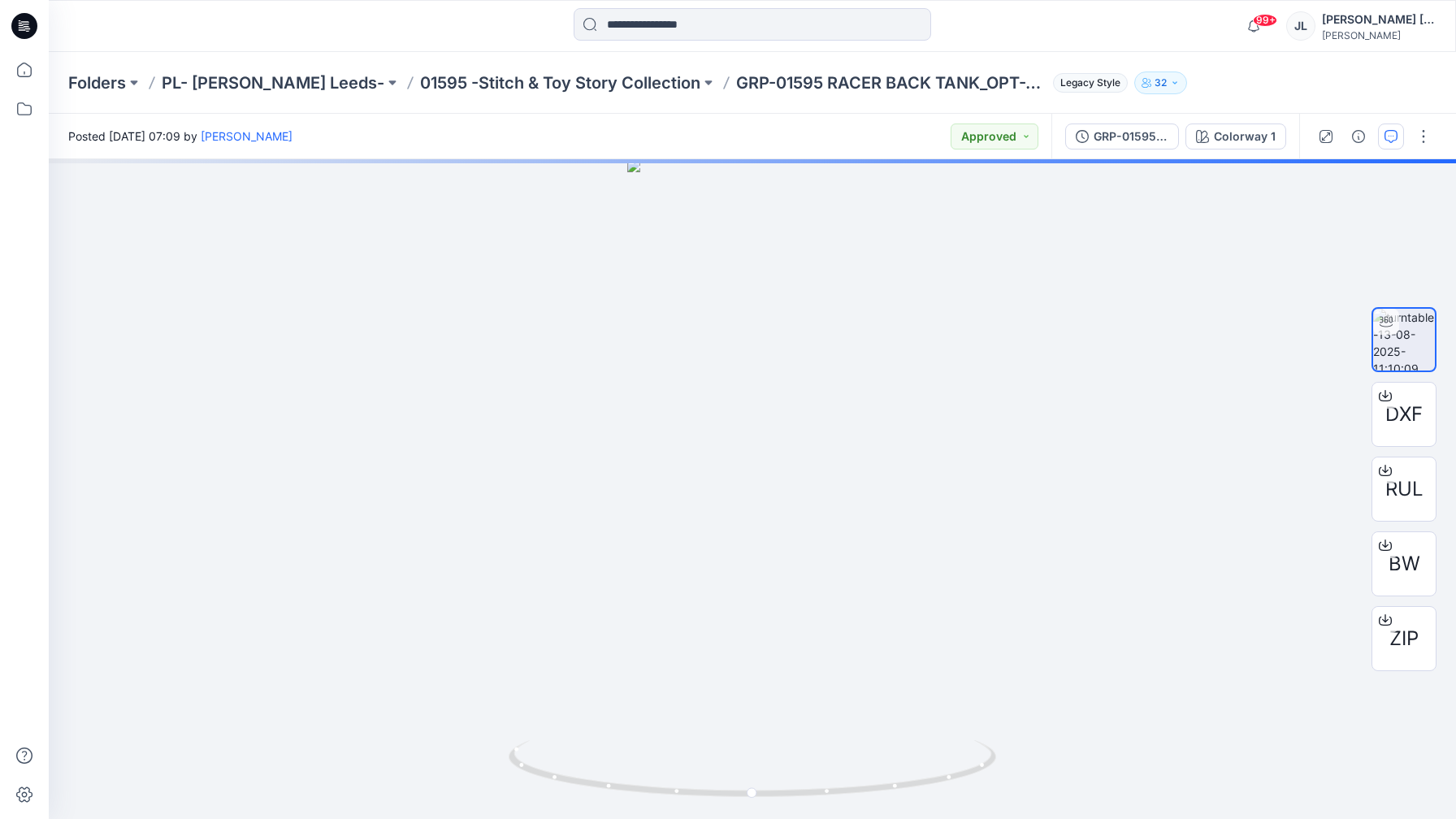
click at [1392, 143] on button "button" at bounding box center [1391, 136] width 26 height 26
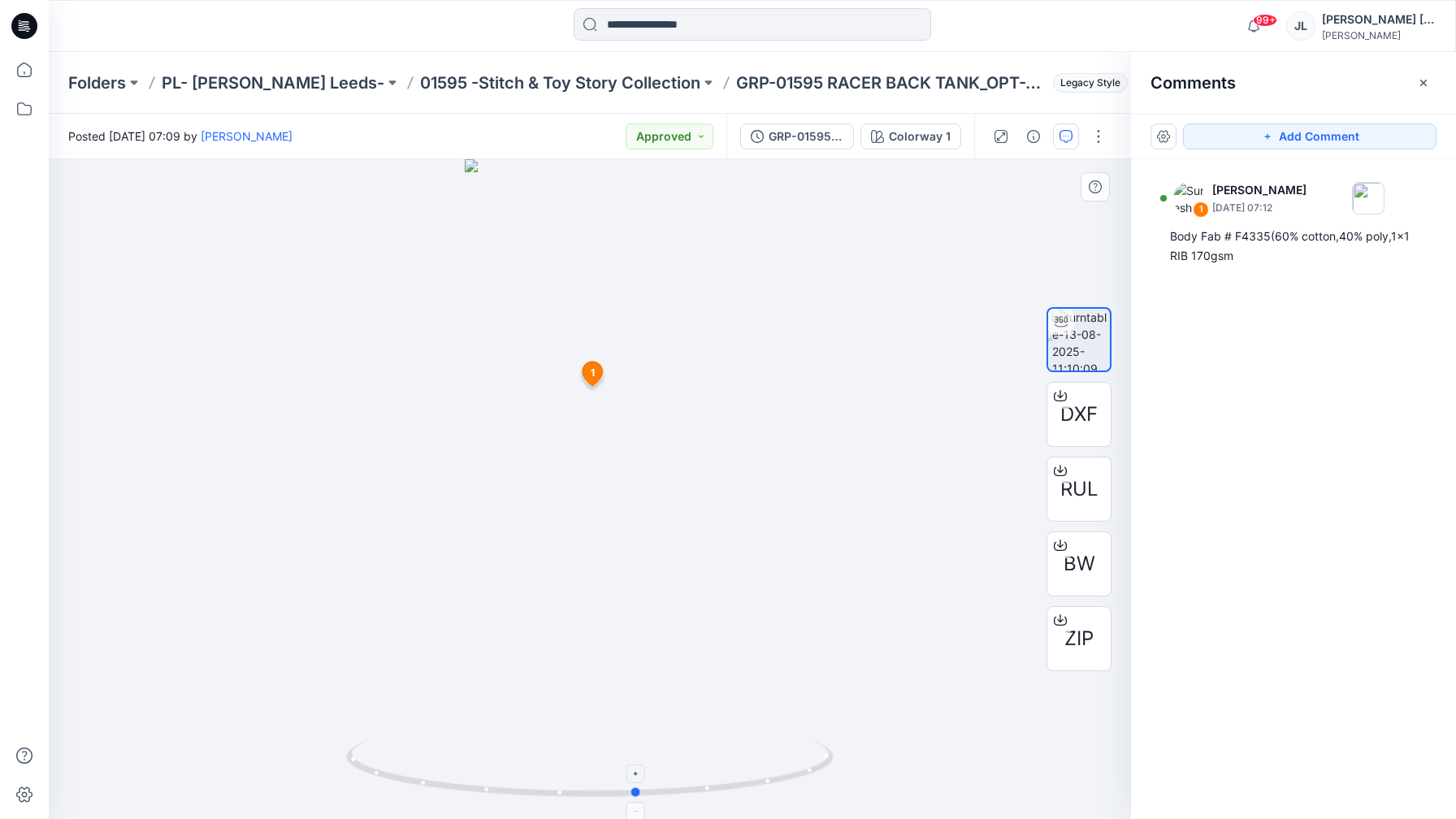
drag, startPoint x: 423, startPoint y: 780, endPoint x: 471, endPoint y: 787, distance: 48.5
click at [471, 787] on icon at bounding box center [592, 771] width 492 height 61
drag, startPoint x: 609, startPoint y: 795, endPoint x: 850, endPoint y: 795, distance: 241.0
click at [850, 795] on div at bounding box center [589, 490] width 1083 height 660
click at [586, 78] on p "01595 -Stitch & Toy Story Collection" at bounding box center [560, 83] width 281 height 22
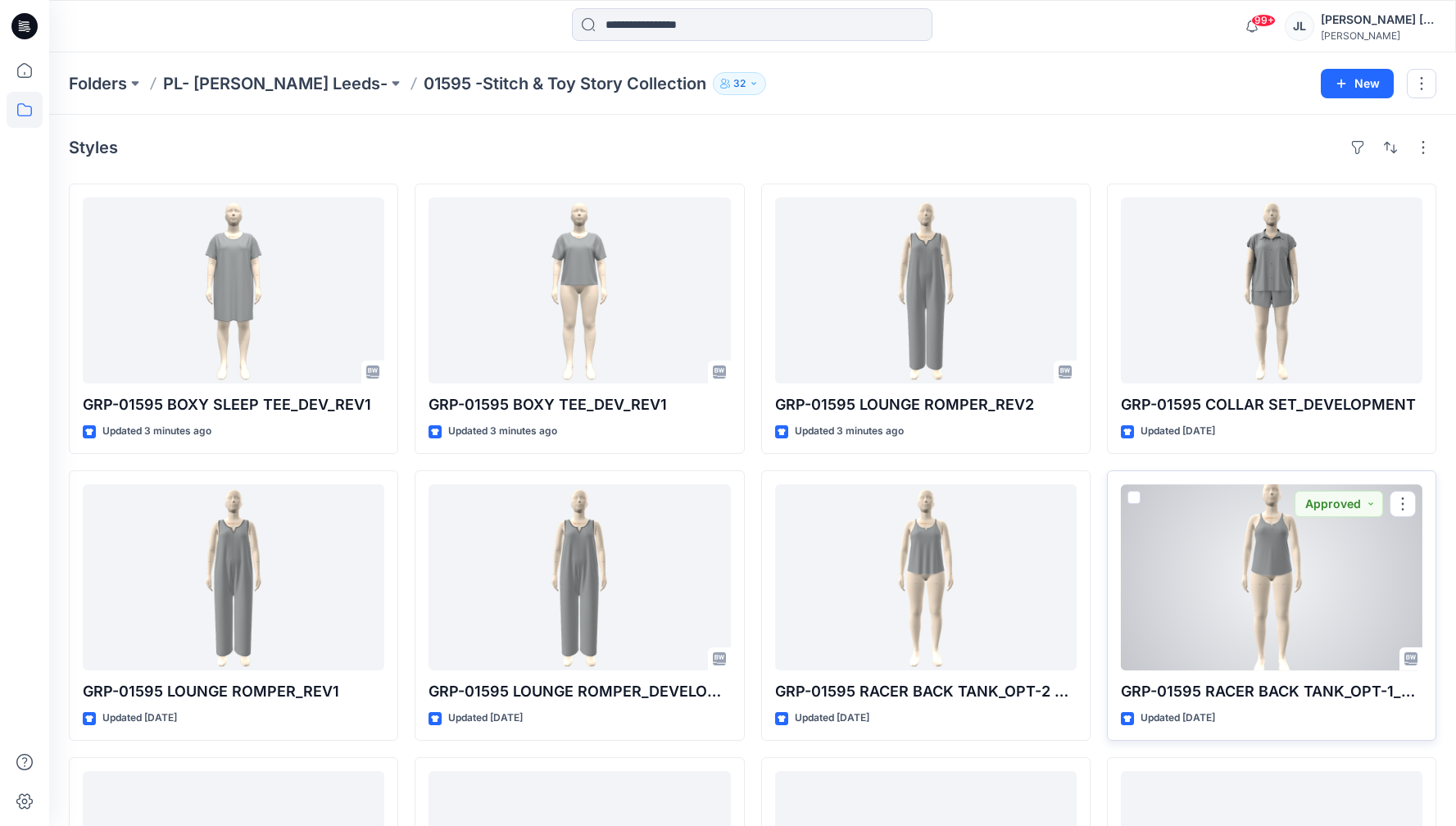
click at [1210, 531] on div at bounding box center [1271, 577] width 301 height 186
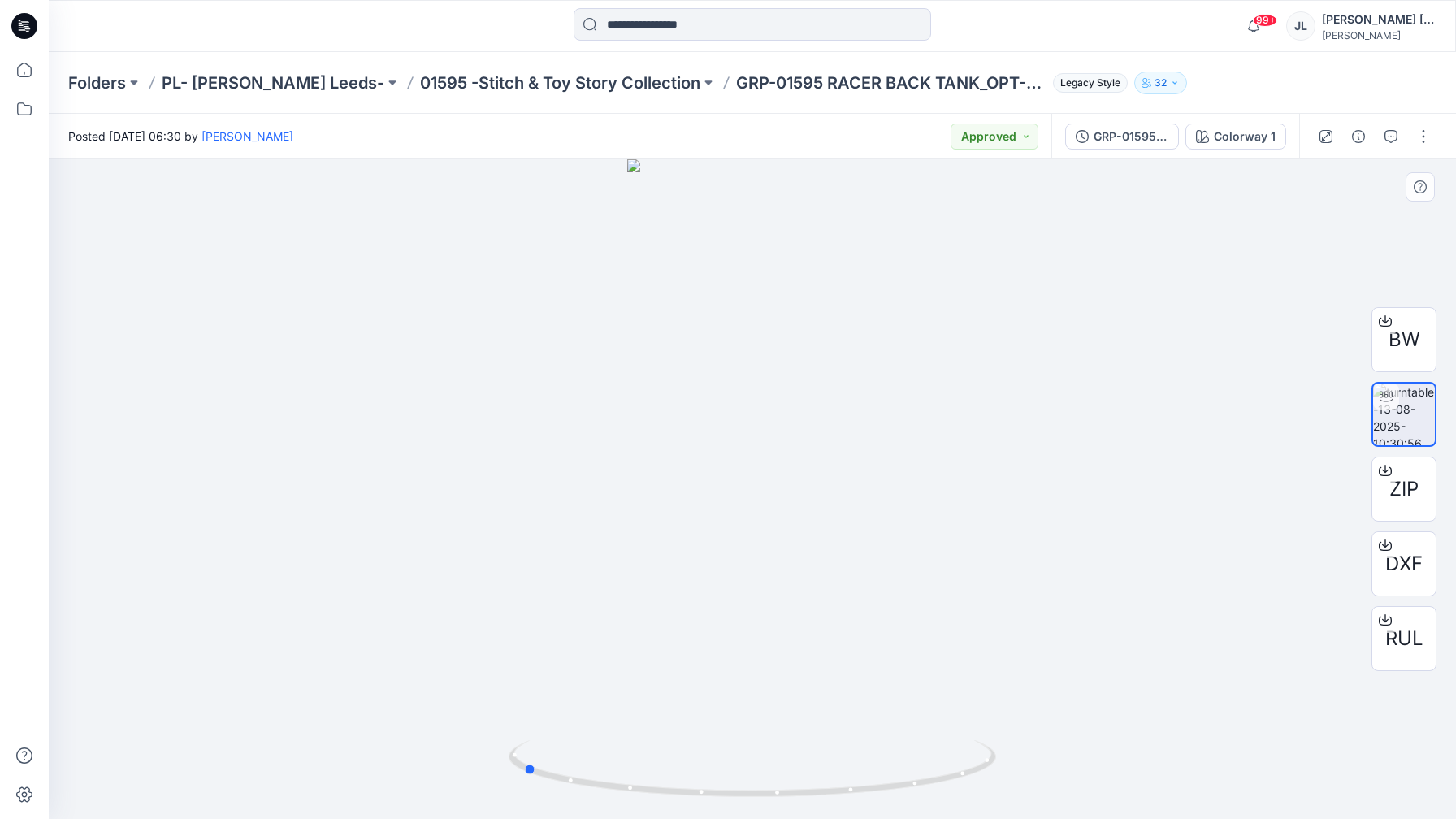
drag, startPoint x: 634, startPoint y: 790, endPoint x: 892, endPoint y: 811, distance: 258.9
click at [892, 811] on div at bounding box center [752, 490] width 1408 height 660
